Goal: Task Accomplishment & Management: Manage account settings

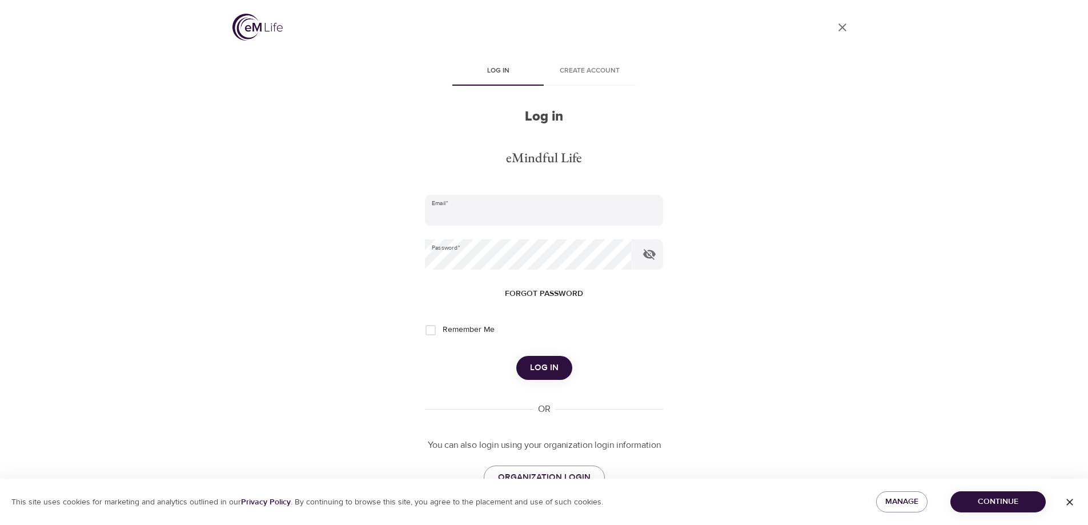
type input "[EMAIL_ADDRESS][DOMAIN_NAME]"
click at [548, 372] on span "Log in" at bounding box center [544, 367] width 29 height 15
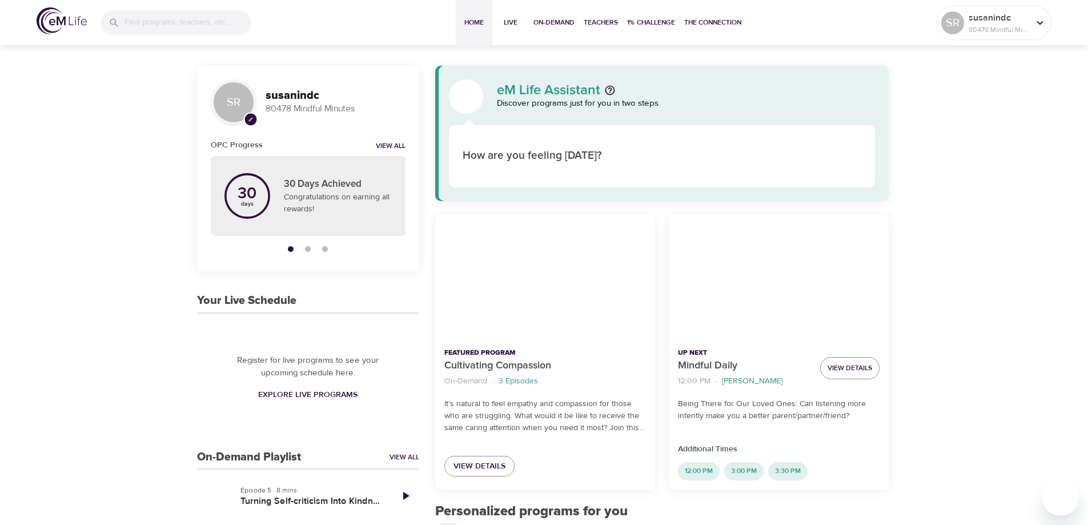
scroll to position [114, 0]
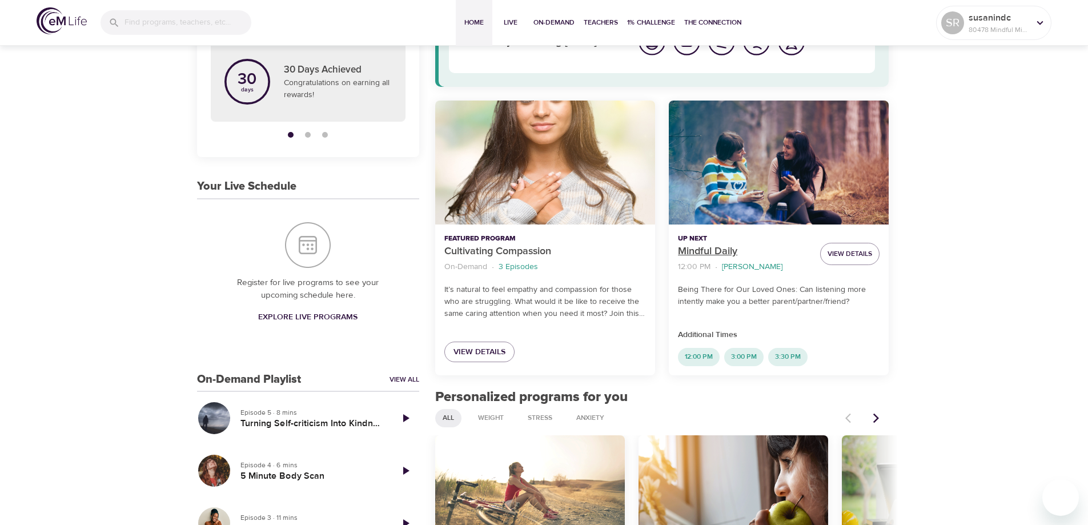
click at [691, 247] on p "Mindful Daily" at bounding box center [744, 251] width 133 height 15
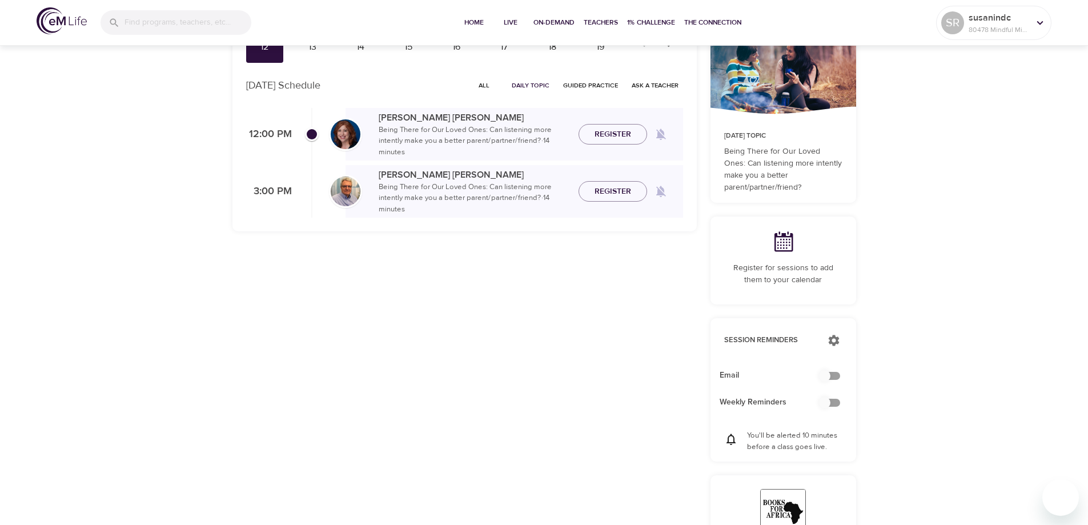
checkbox input "true"
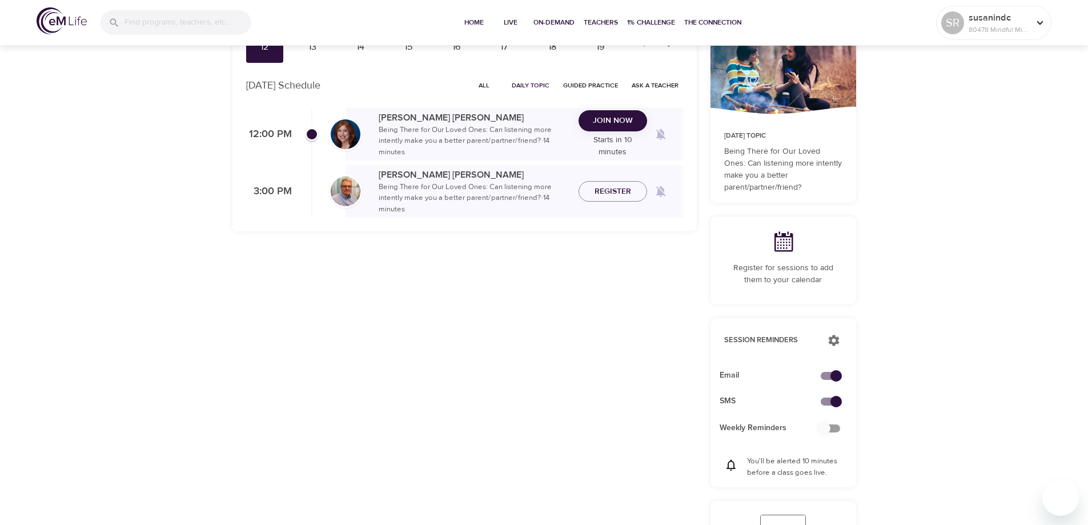
click at [615, 124] on span "Join Now" at bounding box center [613, 121] width 40 height 14
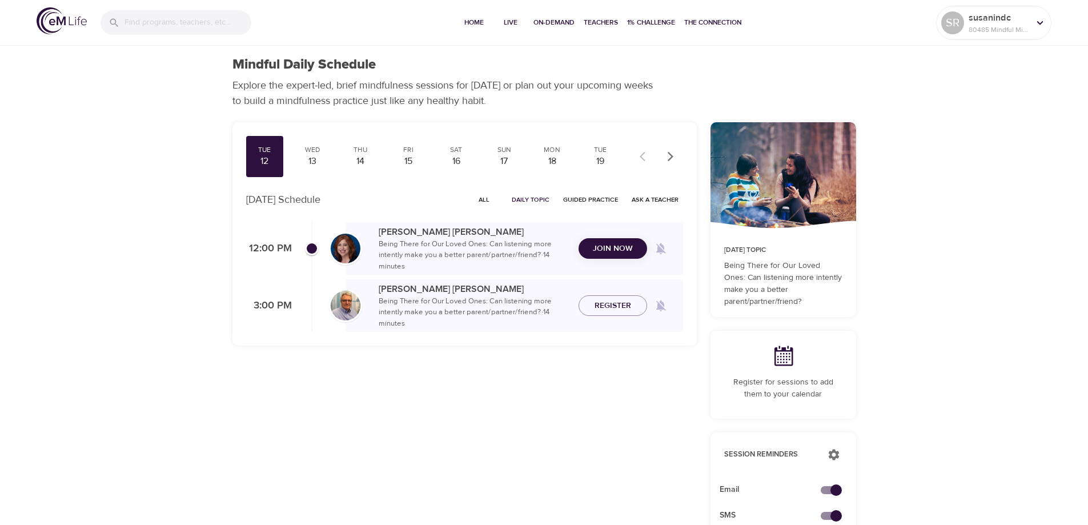
click at [1039, 21] on icon at bounding box center [1039, 23] width 13 height 13
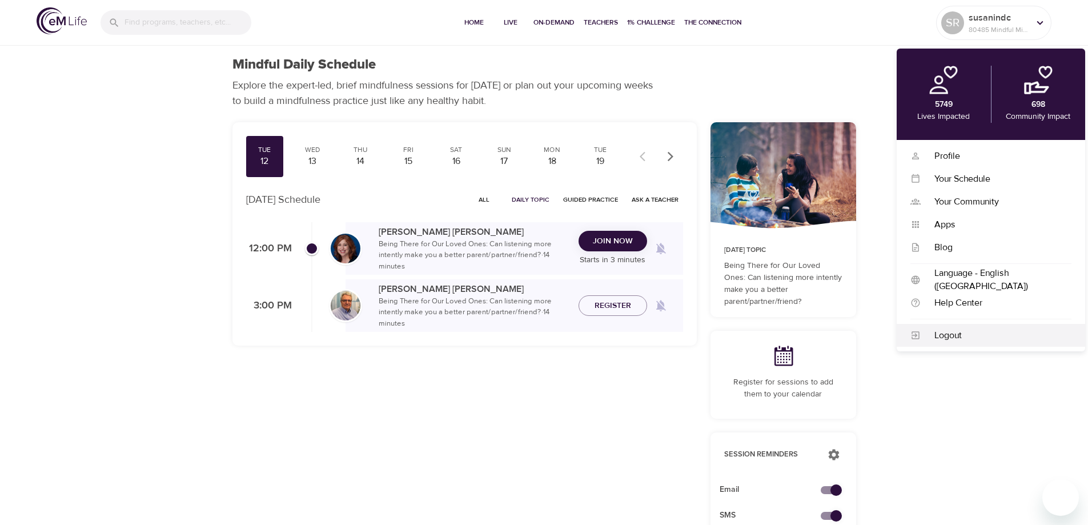
click at [937, 329] on div "Logout" at bounding box center [995, 335] width 151 height 13
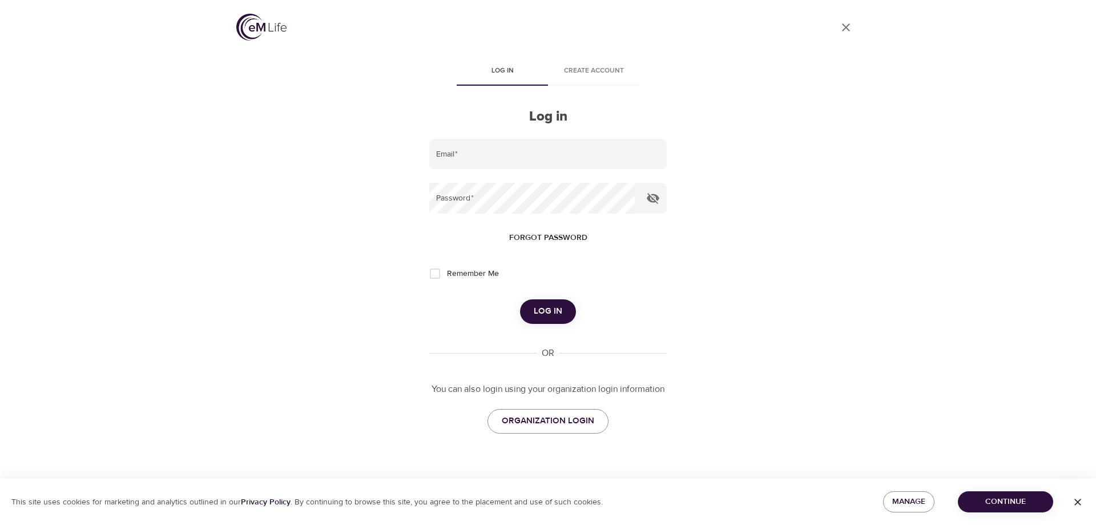
type input "[EMAIL_ADDRESS][DOMAIN_NAME]"
